Goal: Transaction & Acquisition: Download file/media

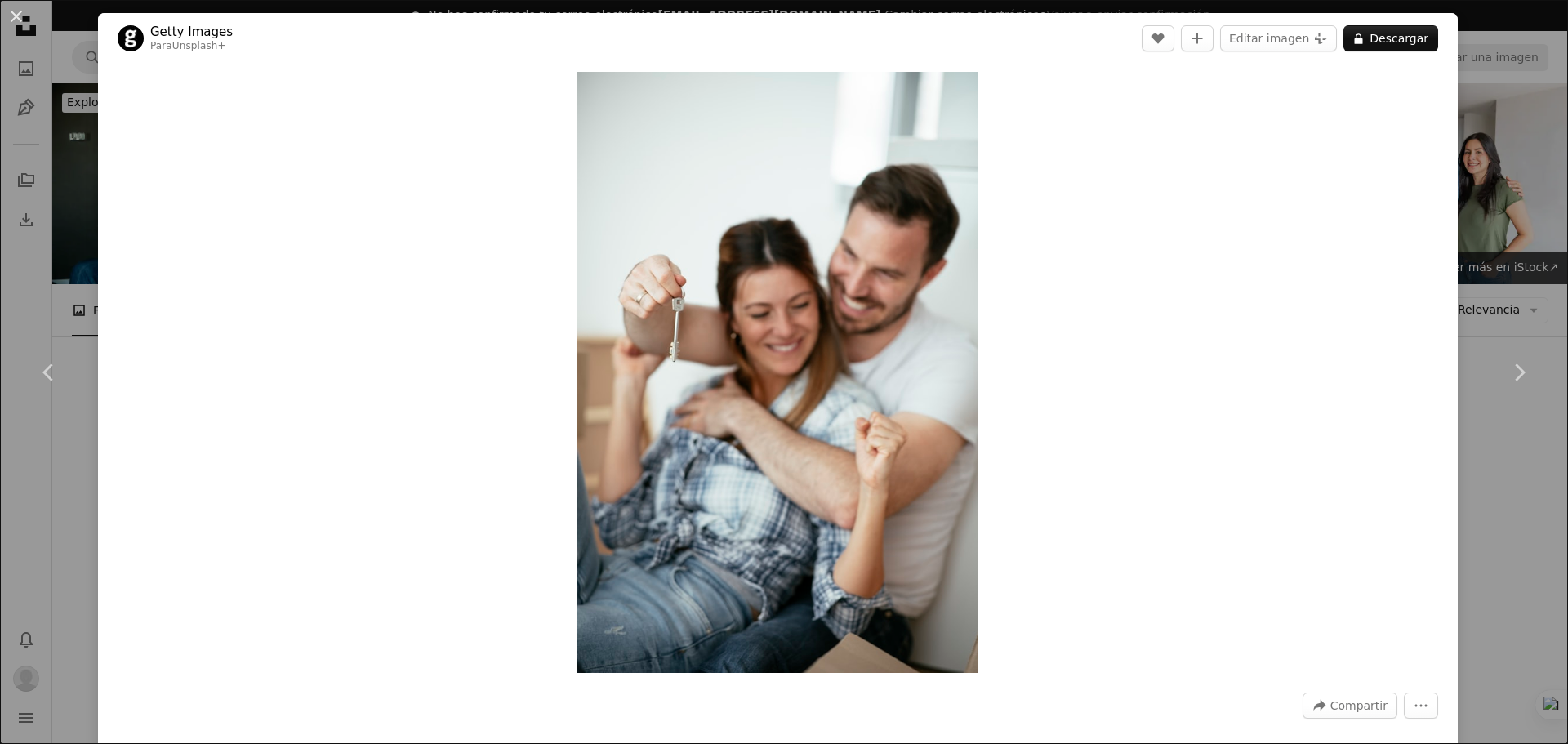
scroll to position [4738, 0]
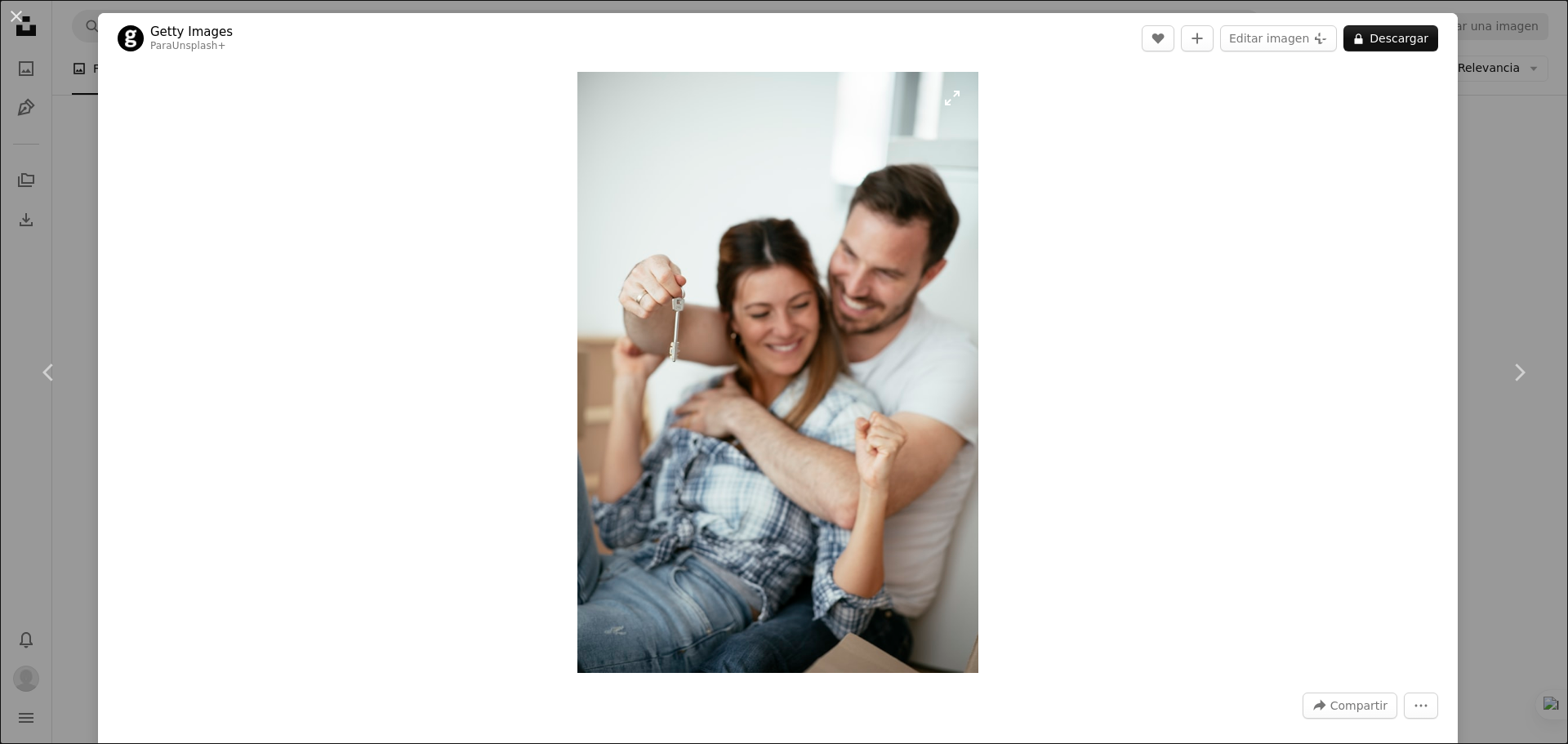
click at [942, 102] on img "Ampliar en esta imagen" at bounding box center [777, 372] width 401 height 601
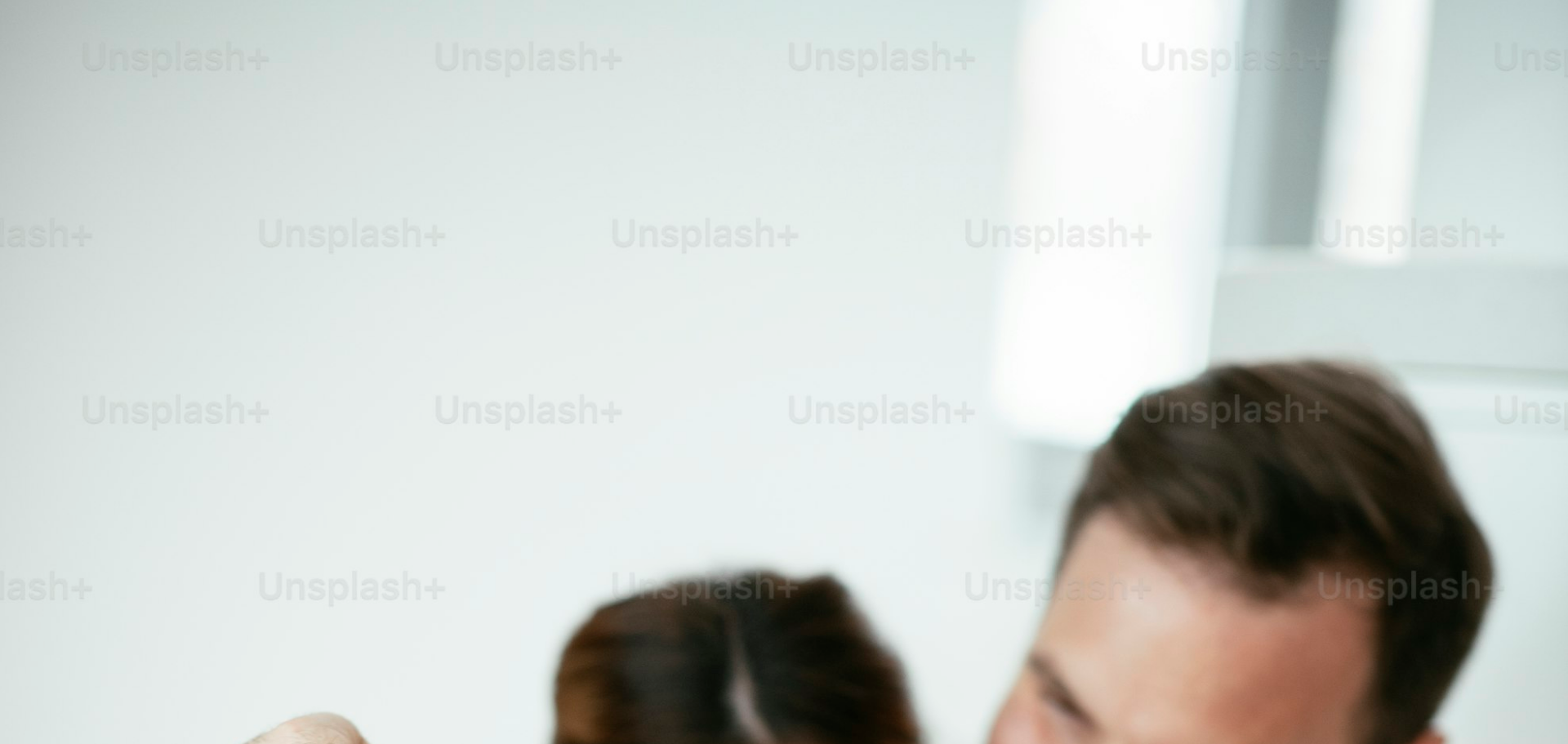
scroll to position [787, 0]
